Goal: Task Accomplishment & Management: Manage account settings

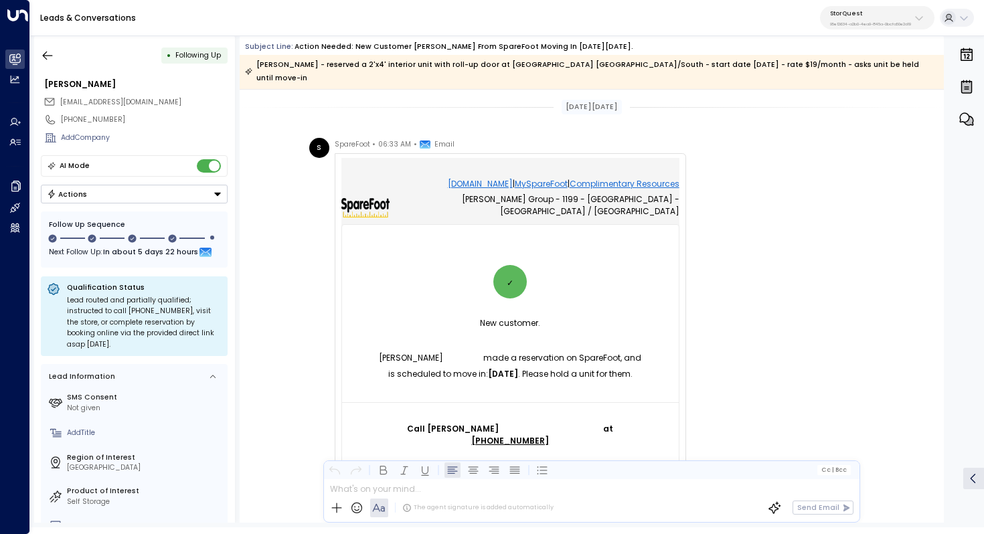
scroll to position [403, 0]
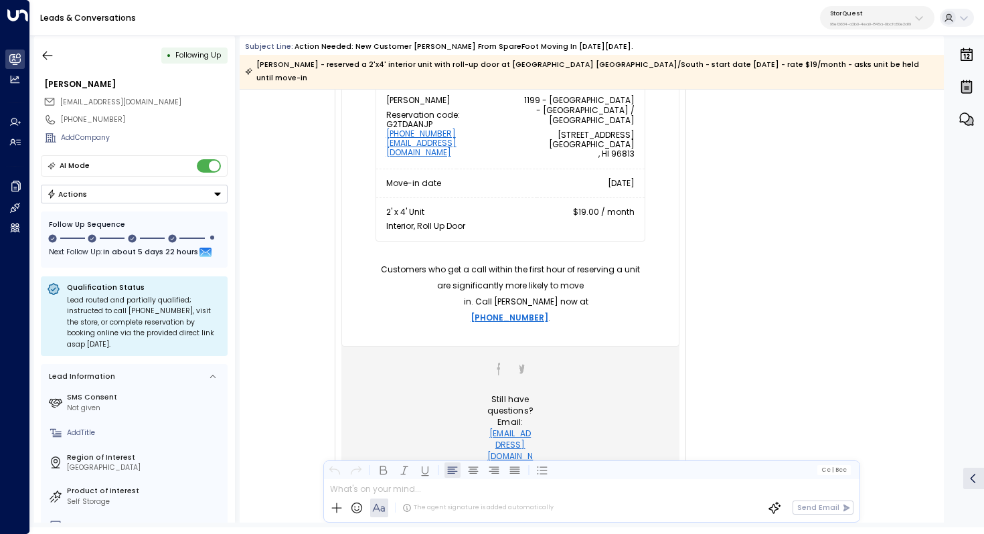
click at [866, 17] on div "StorQuest 95e12634-a2b0-4ea9-845a-0bcfa50e2d19" at bounding box center [870, 17] width 81 height 17
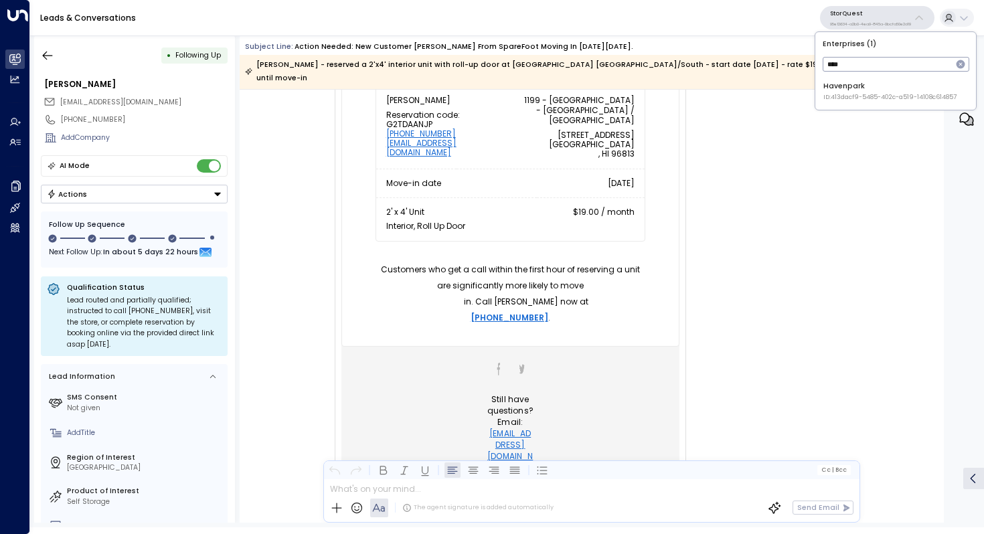
type input "****"
click at [859, 88] on div "Havenpark ID: 413dacf9-5485-402c-a519-14108c614857" at bounding box center [889, 91] width 133 height 21
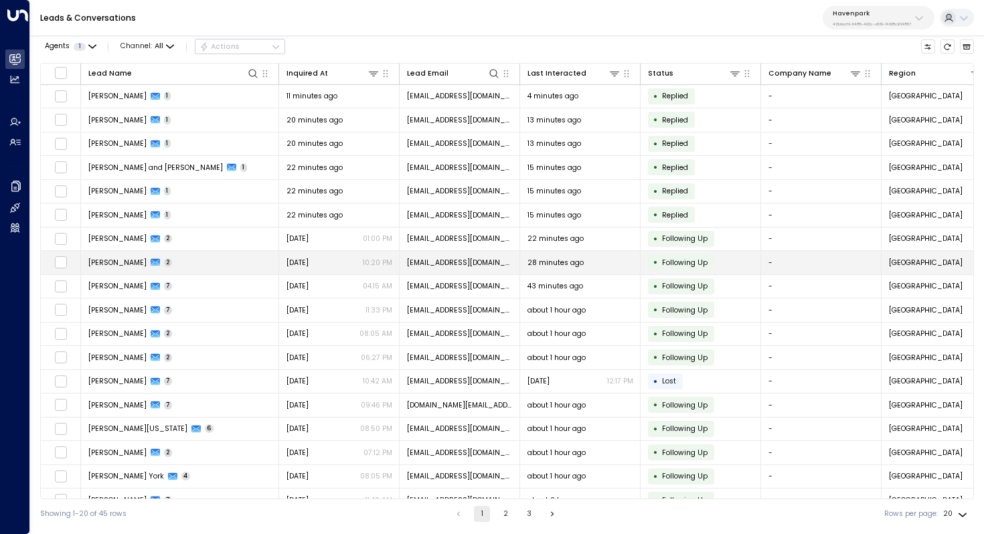
click at [114, 254] on td "[PERSON_NAME] 2" at bounding box center [180, 262] width 198 height 23
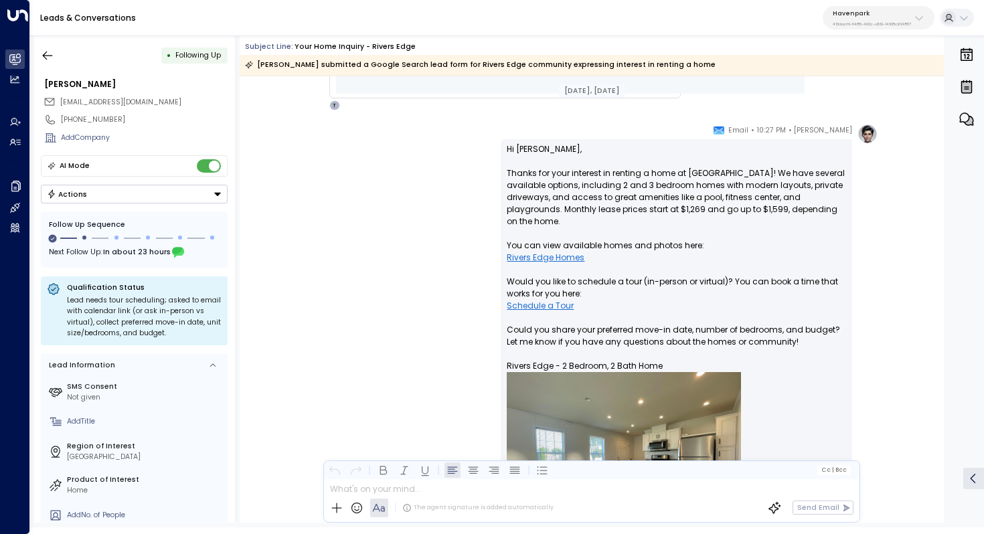
scroll to position [680, 0]
click at [622, 180] on p "Hi [PERSON_NAME], Thanks for your interest in renting a home at [GEOGRAPHIC_DAT…" at bounding box center [676, 357] width 339 height 429
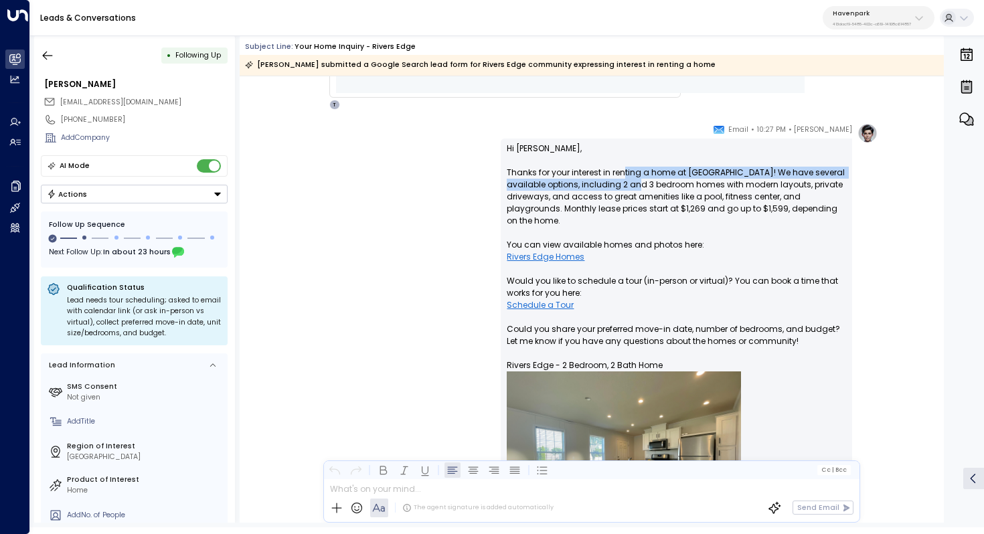
click at [622, 180] on p "Hi [PERSON_NAME], Thanks for your interest in renting a home at [GEOGRAPHIC_DAT…" at bounding box center [676, 357] width 339 height 429
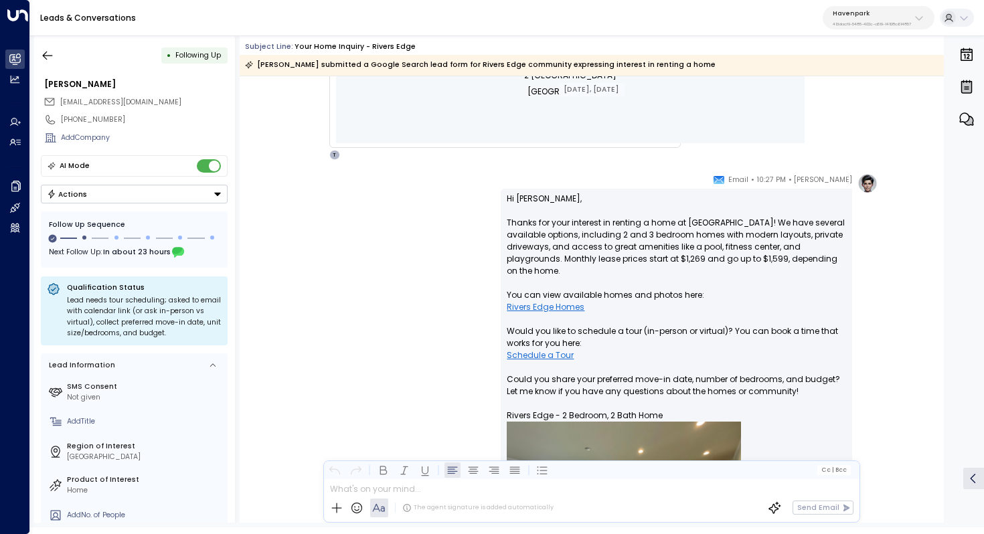
scroll to position [346, 0]
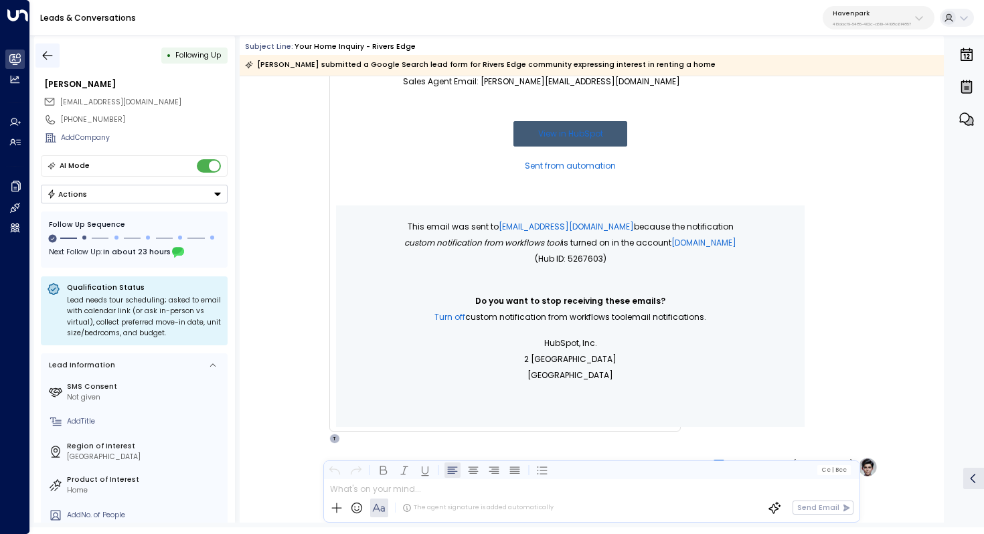
click at [46, 58] on icon "button" at bounding box center [48, 55] width 10 height 9
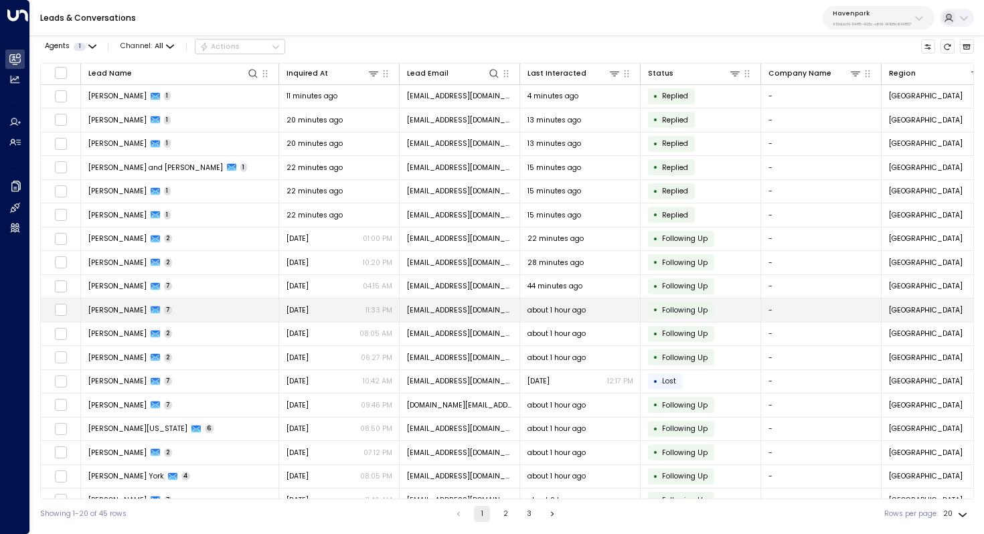
click at [118, 316] on td "[PERSON_NAME] 7" at bounding box center [180, 309] width 198 height 23
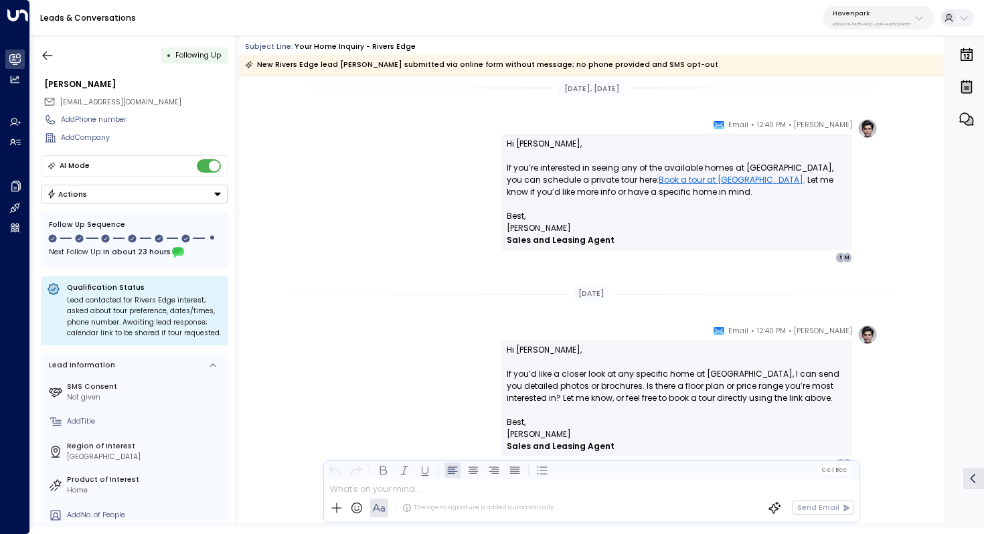
scroll to position [1834, 0]
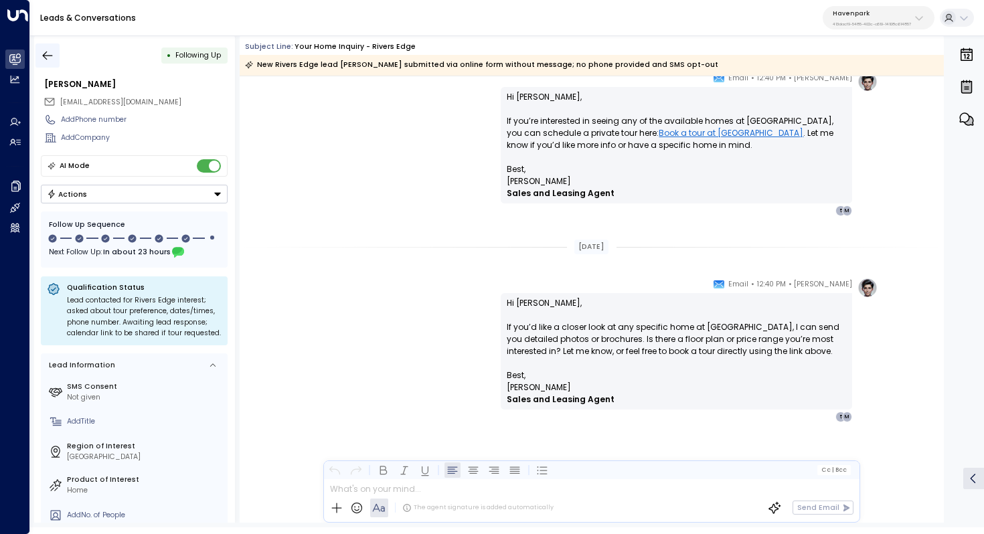
click at [39, 50] on button "button" at bounding box center [47, 55] width 24 height 24
